Goal: Check status: Check status

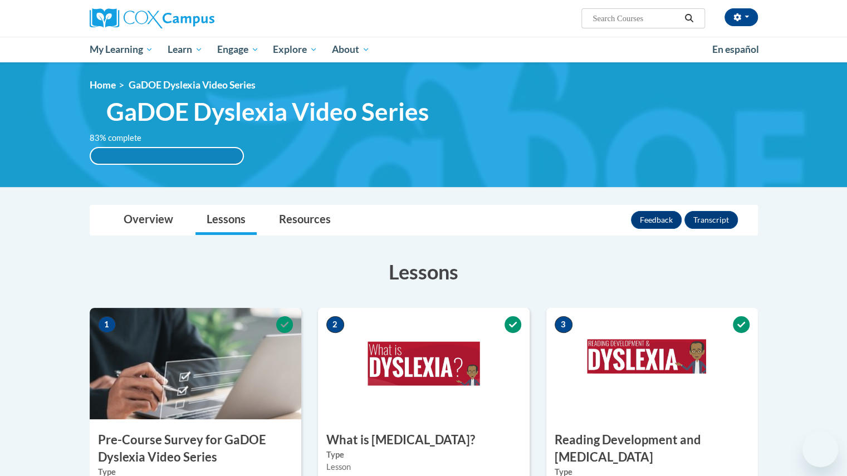
click at [535, 174] on img at bounding box center [423, 124] width 847 height 125
click at [288, 205] on link "Resources" at bounding box center [305, 220] width 74 height 30
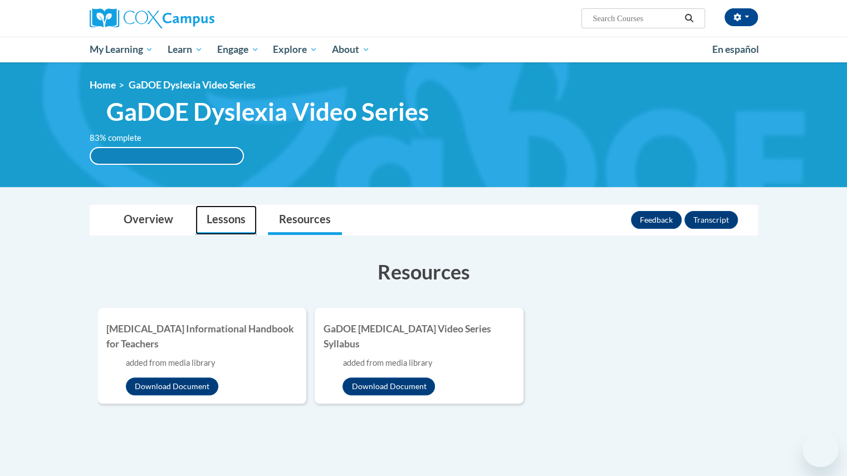
click at [233, 217] on link "Lessons" at bounding box center [225, 220] width 61 height 30
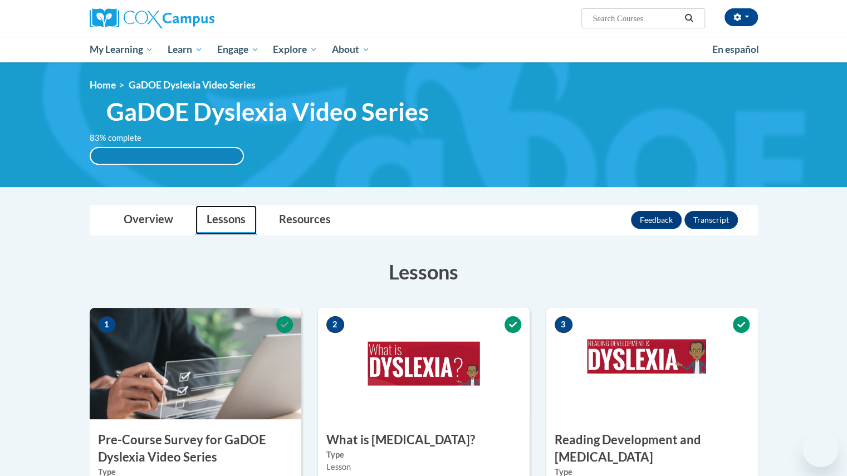
click at [233, 217] on link "Lessons" at bounding box center [225, 220] width 61 height 30
click at [227, 215] on link "Lessons" at bounding box center [225, 220] width 61 height 30
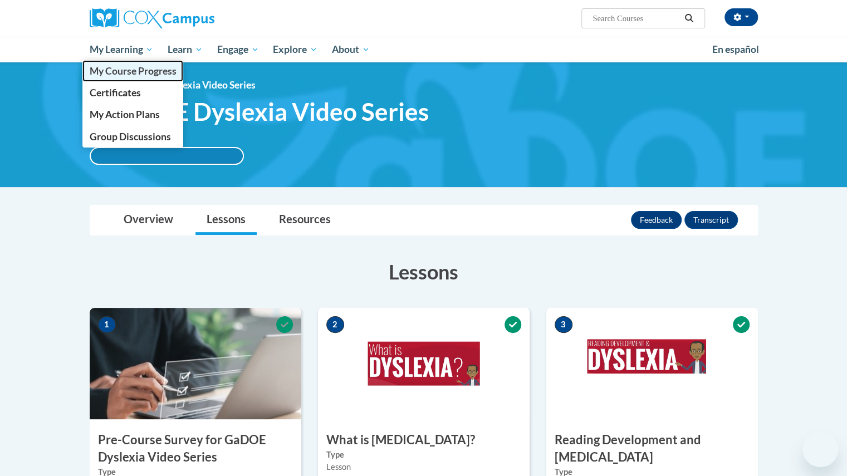
click at [136, 70] on span "My Course Progress" at bounding box center [132, 71] width 87 height 12
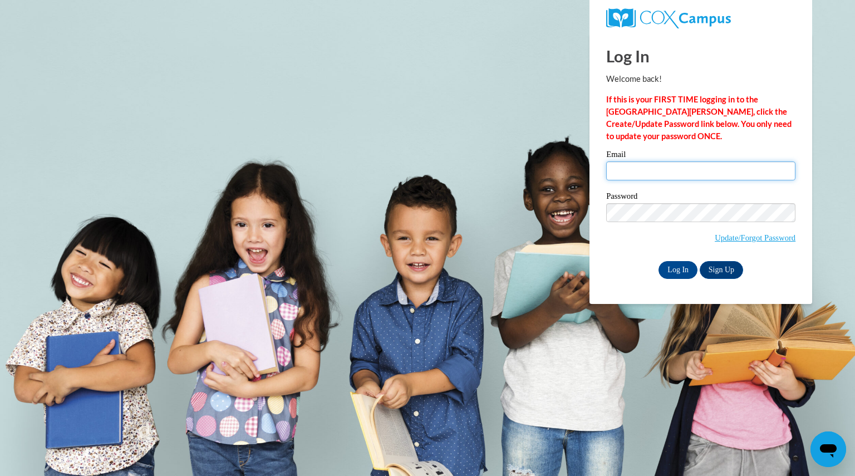
click at [706, 171] on input "Email" at bounding box center [700, 170] width 189 height 19
type input "eagansusan@aasd.k12.wi.us"
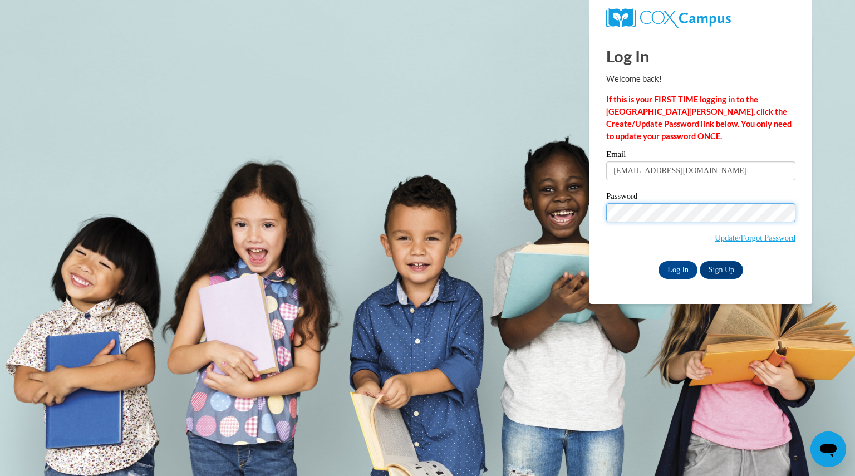
click at [659, 261] on input "Log In" at bounding box center [678, 270] width 39 height 18
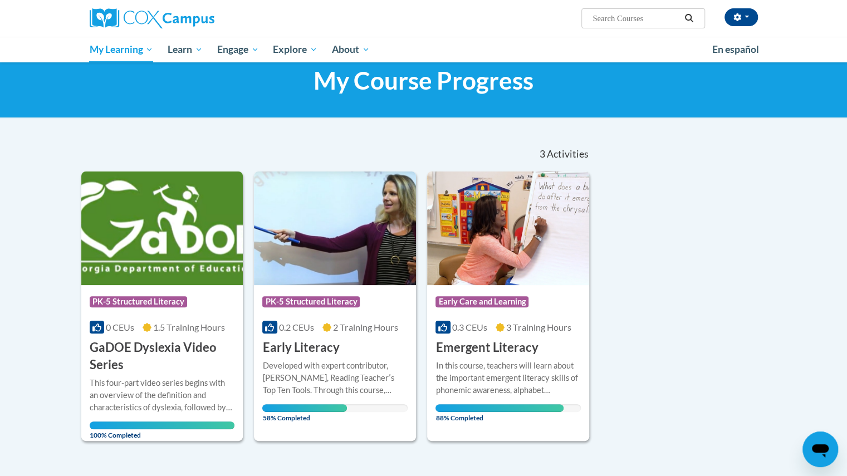
scroll to position [31, 0]
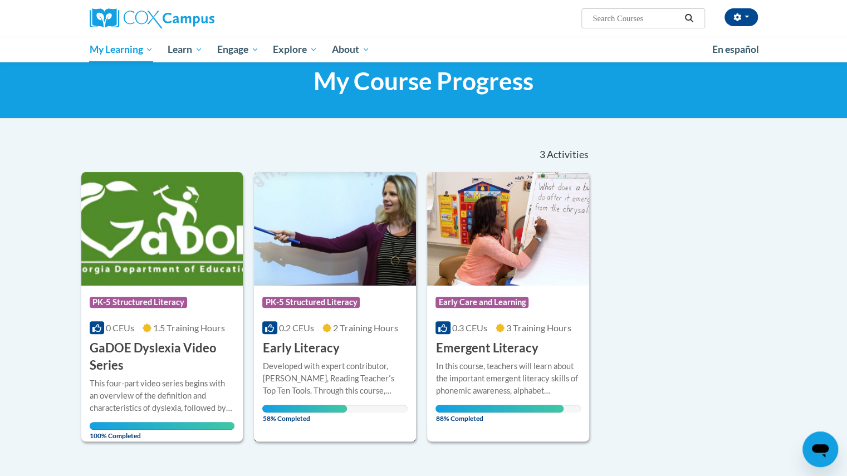
click at [355, 259] on img at bounding box center [335, 229] width 162 height 114
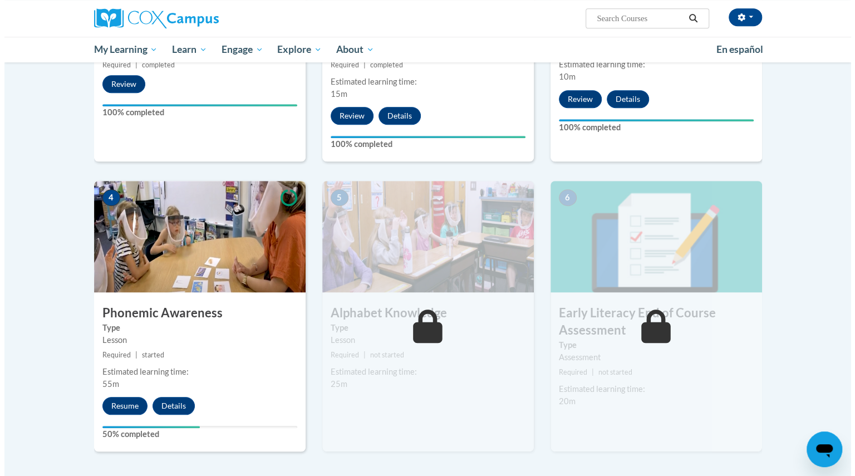
scroll to position [430, 0]
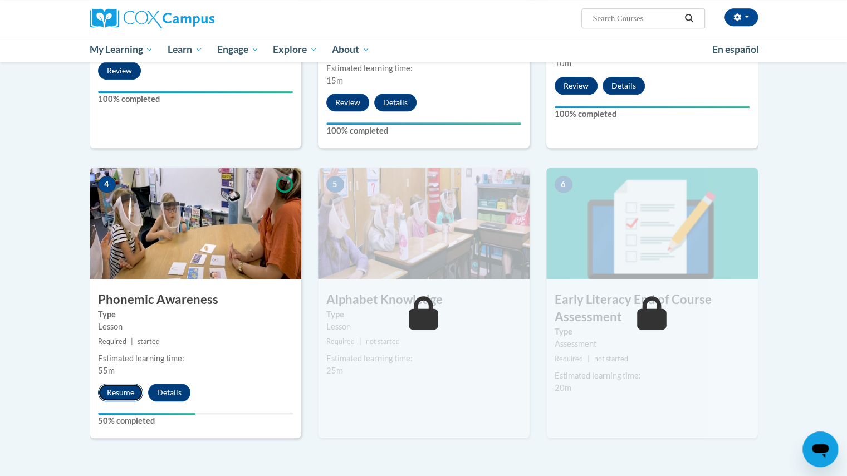
click at [129, 390] on button "Resume" at bounding box center [120, 393] width 45 height 18
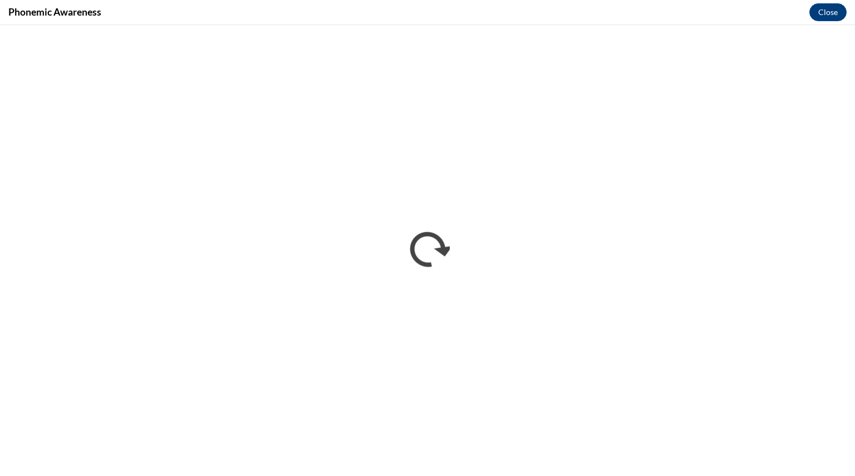
scroll to position [0, 0]
